Goal: Task Accomplishment & Management: Use online tool/utility

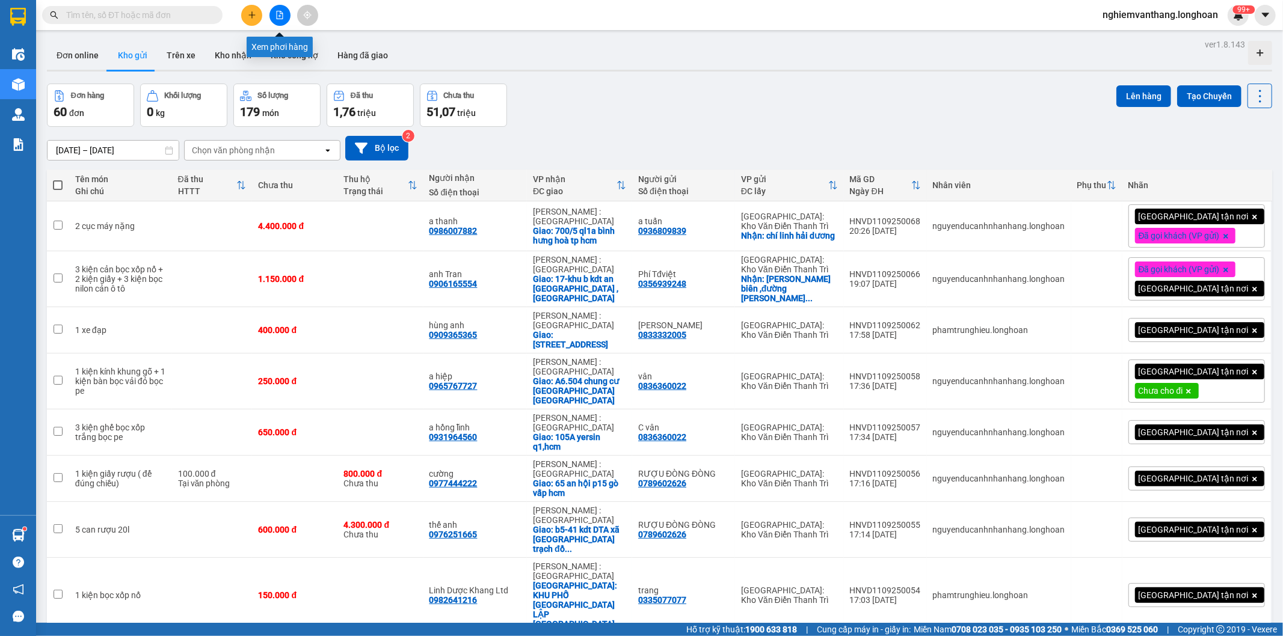
click at [285, 14] on button at bounding box center [280, 15] width 21 height 21
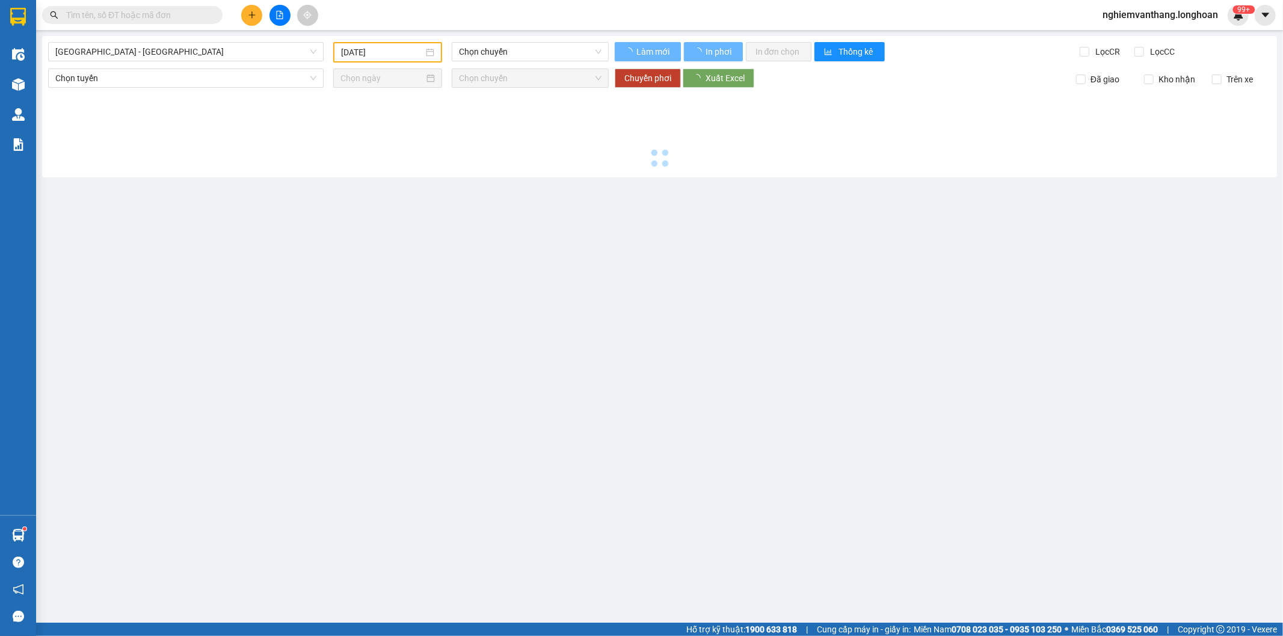
type input "[DATE]"
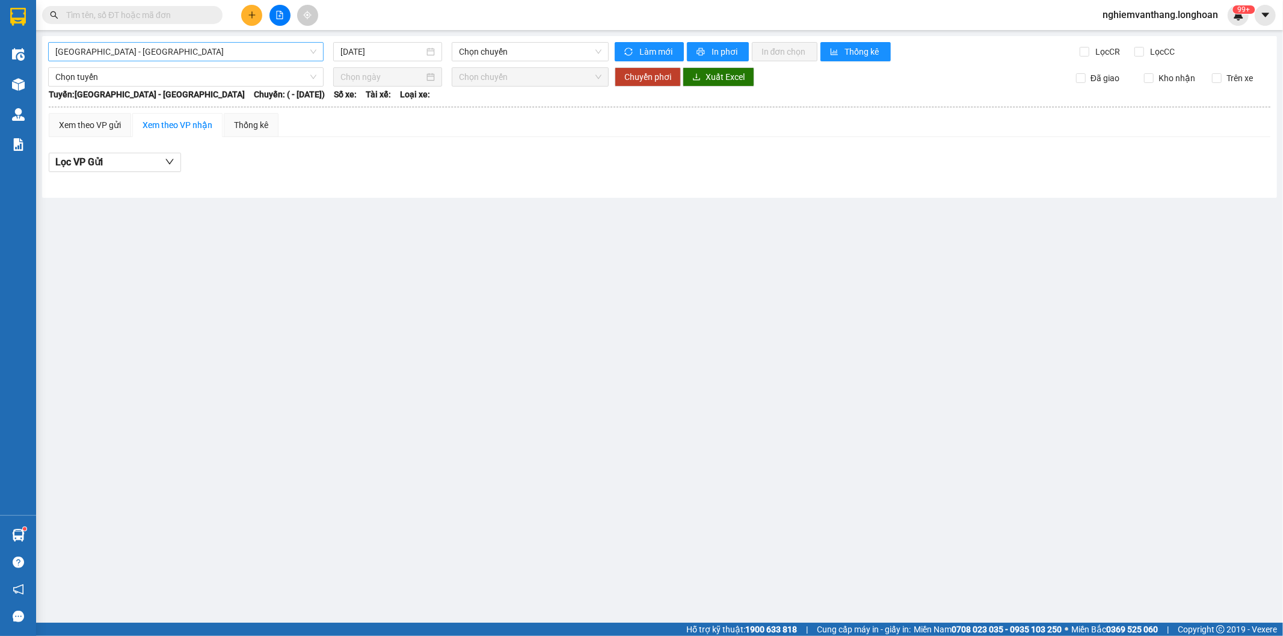
click at [134, 57] on span "[GEOGRAPHIC_DATA] - [GEOGRAPHIC_DATA]" at bounding box center [185, 52] width 261 height 18
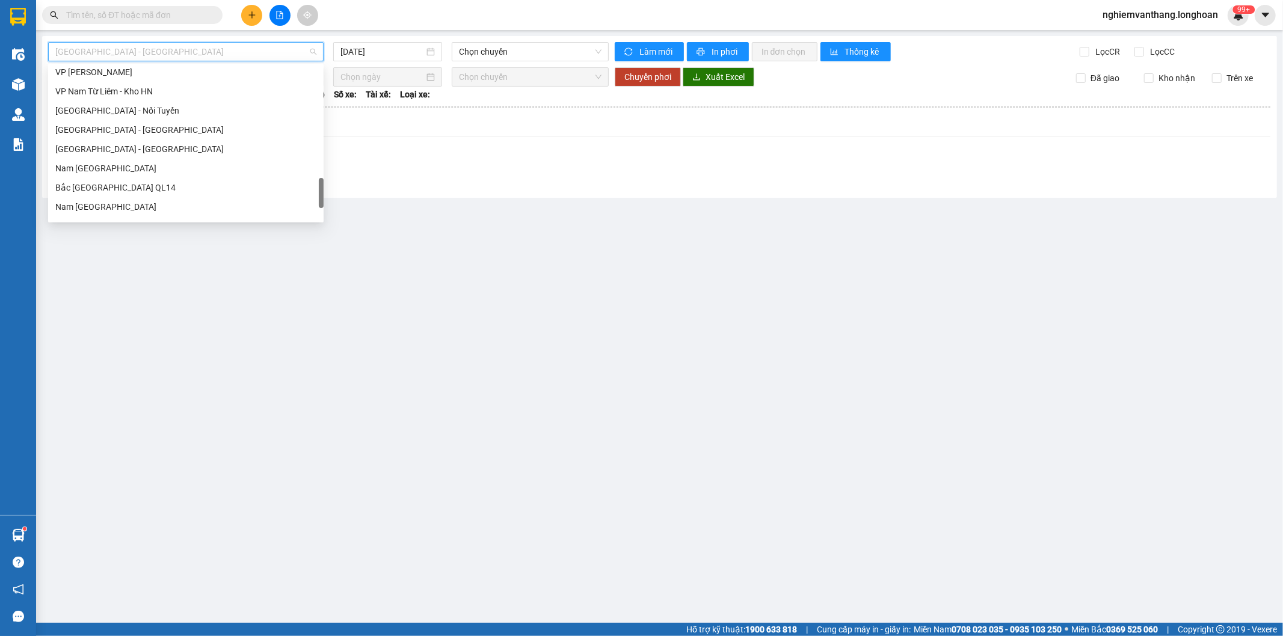
scroll to position [827, 0]
click at [141, 140] on div "Bắc [GEOGRAPHIC_DATA] QL1A" at bounding box center [185, 134] width 261 height 13
type input "[DATE]"
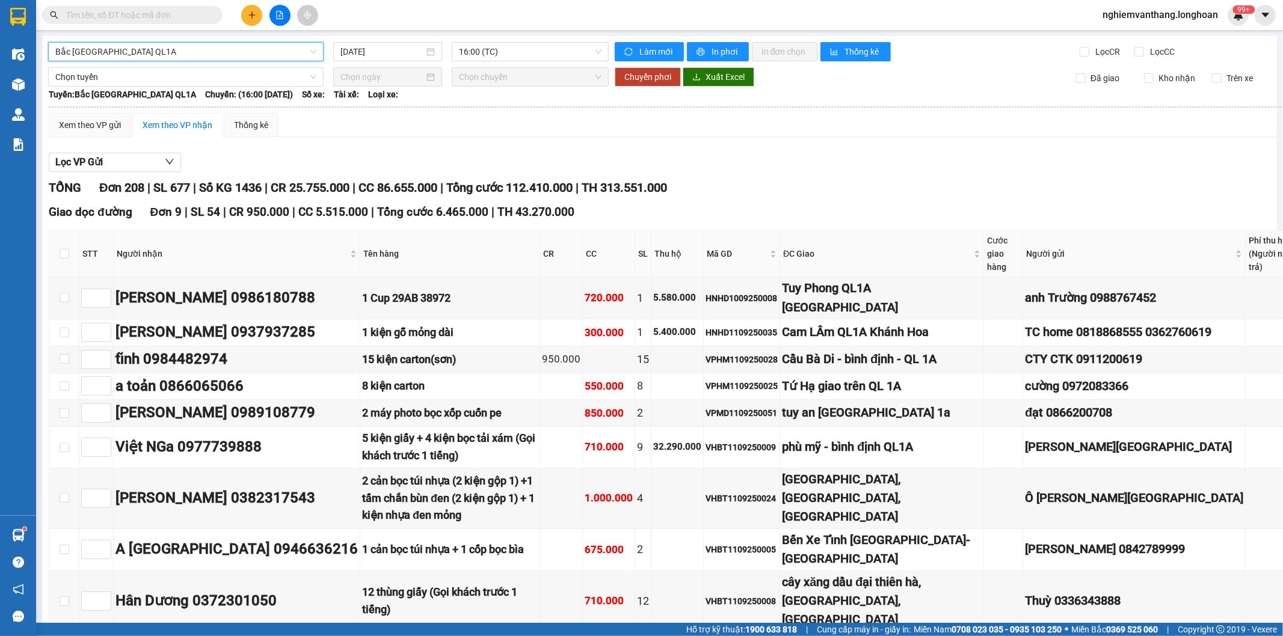
click at [146, 50] on span "Bắc [GEOGRAPHIC_DATA] QL1A" at bounding box center [185, 52] width 261 height 18
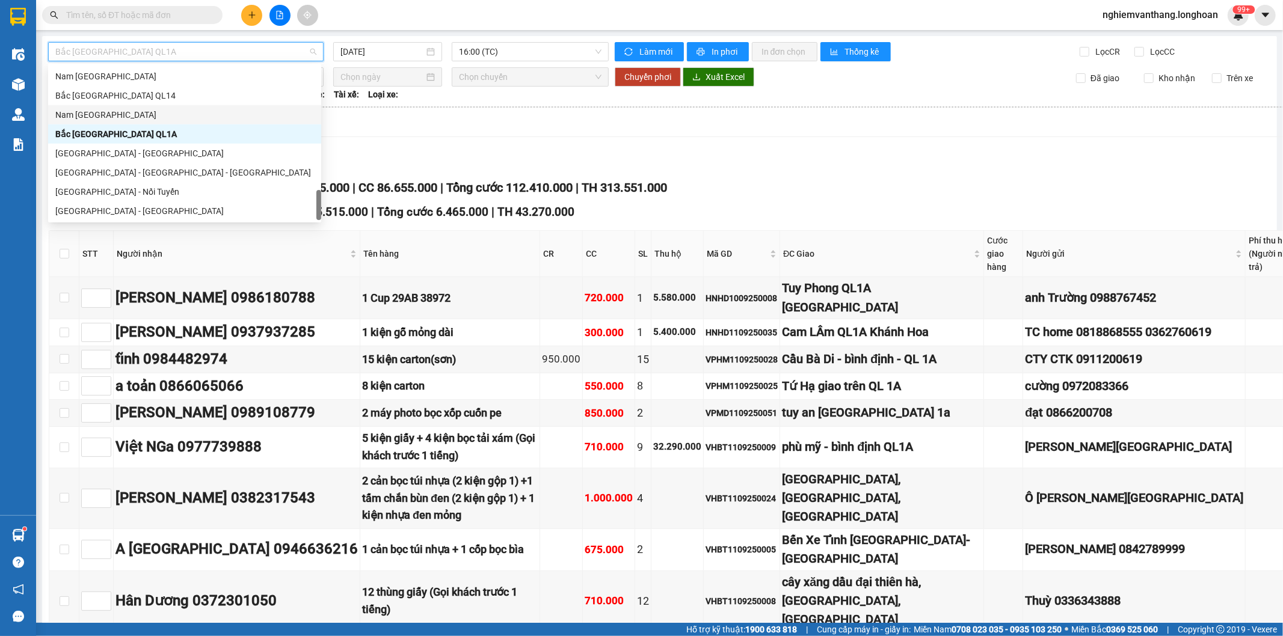
click at [126, 113] on div "Nam [GEOGRAPHIC_DATA]" at bounding box center [184, 114] width 259 height 13
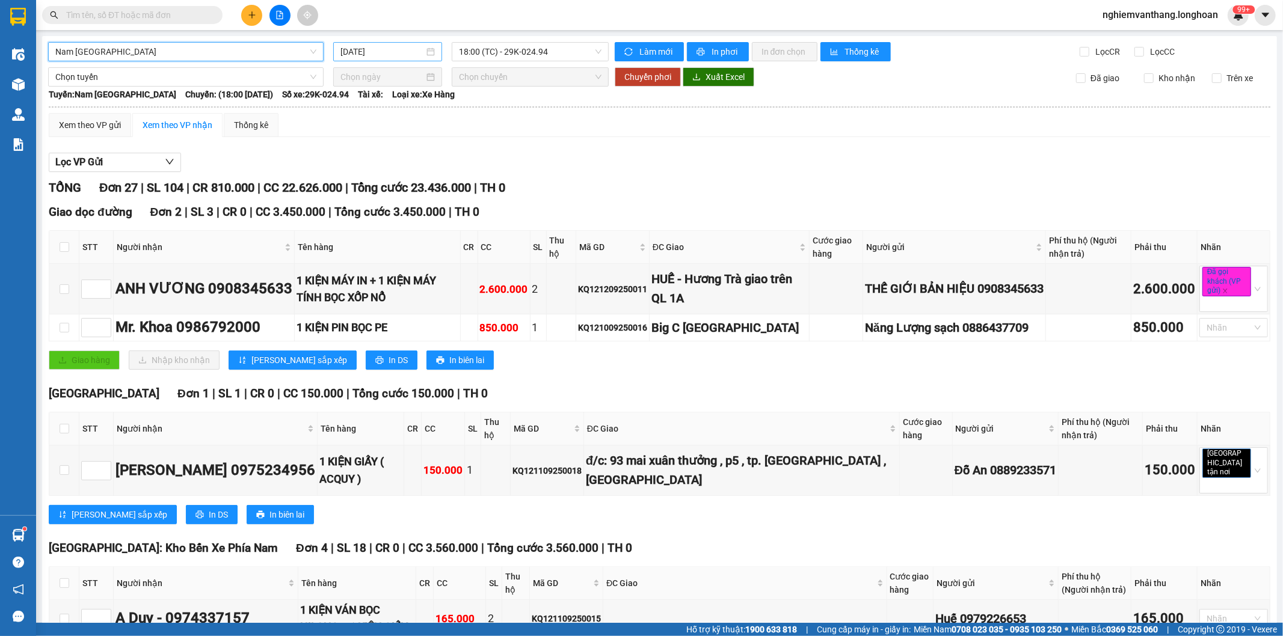
click at [375, 51] on input "[DATE]" at bounding box center [382, 51] width 84 height 13
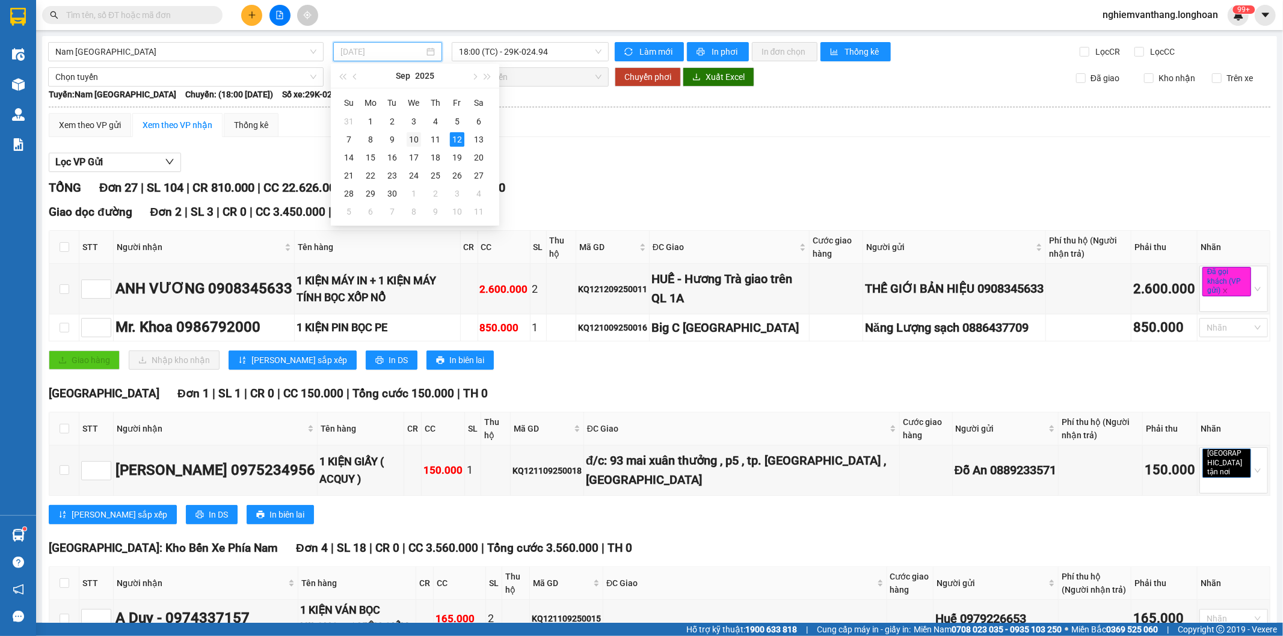
click at [419, 139] on div "10" at bounding box center [414, 139] width 14 height 14
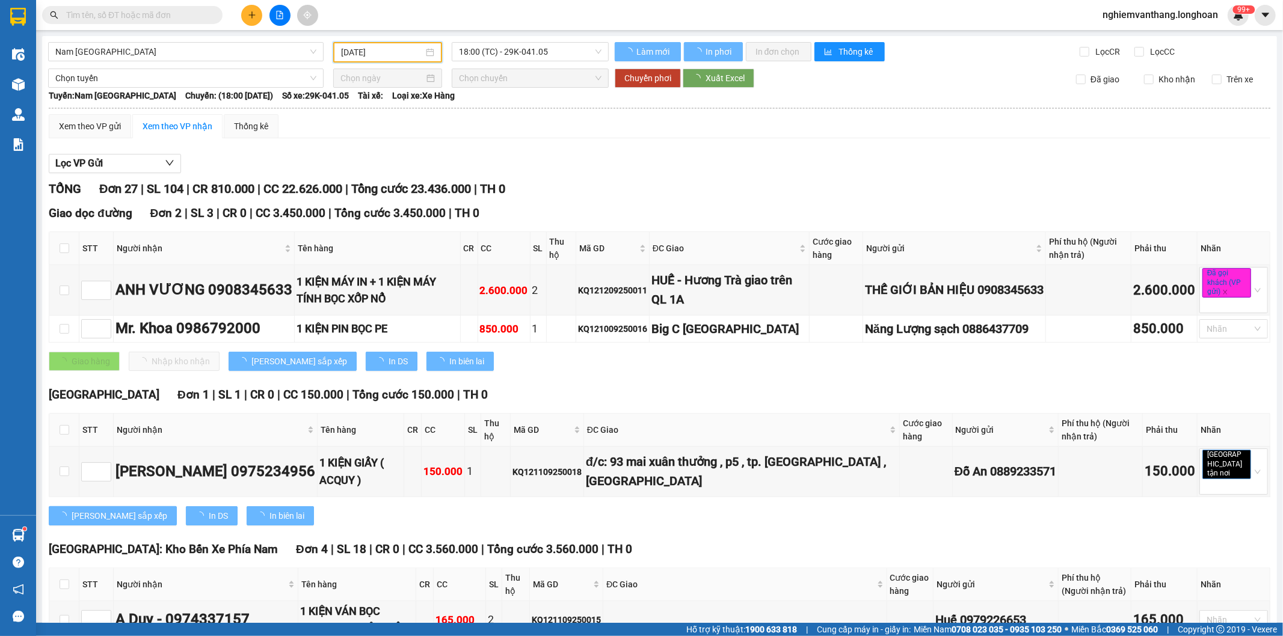
type input "[DATE]"
